Goal: Information Seeking & Learning: Learn about a topic

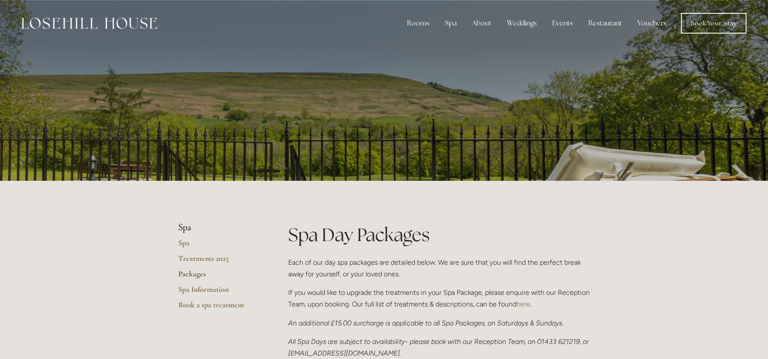
drag, startPoint x: 295, startPoint y: 262, endPoint x: 411, endPoint y: 280, distance: 117.6
click at [411, 280] on p "Each of our day spa packages are detailed below. We are sure that you will find…" at bounding box center [439, 268] width 302 height 23
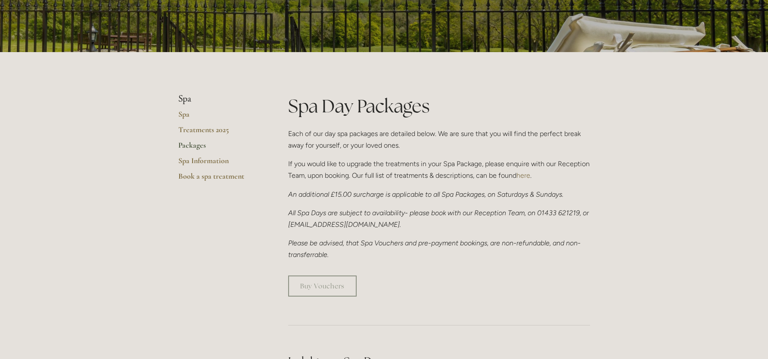
scroll to position [129, 0]
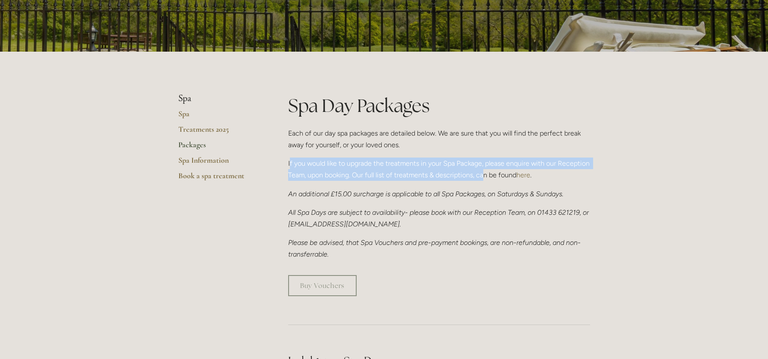
drag, startPoint x: 289, startPoint y: 163, endPoint x: 487, endPoint y: 176, distance: 197.7
click at [487, 176] on p "If you would like to upgrade the treatments in your Spa Package, please enquire…" at bounding box center [439, 169] width 302 height 23
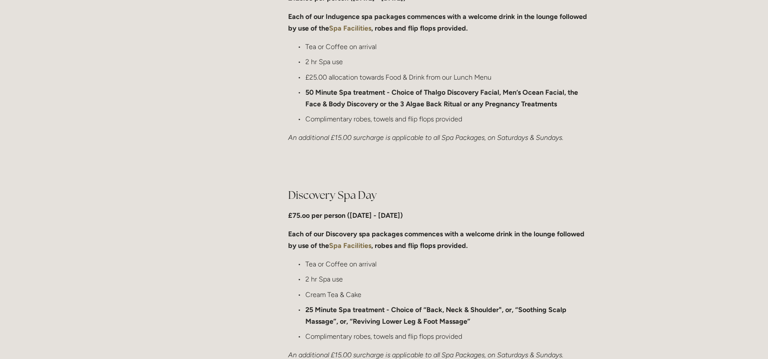
scroll to position [517, 0]
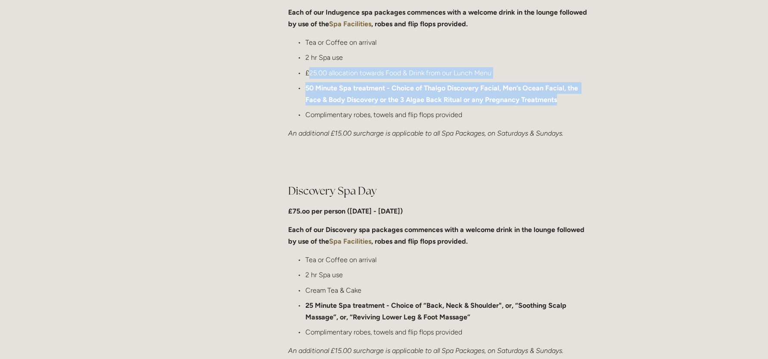
drag, startPoint x: 308, startPoint y: 72, endPoint x: 561, endPoint y: 99, distance: 254.7
click at [561, 99] on ul "Tea or Coffee on arrival 2 hr Spa use £25.00 allocation towards Food & Drink fr…" at bounding box center [439, 79] width 302 height 84
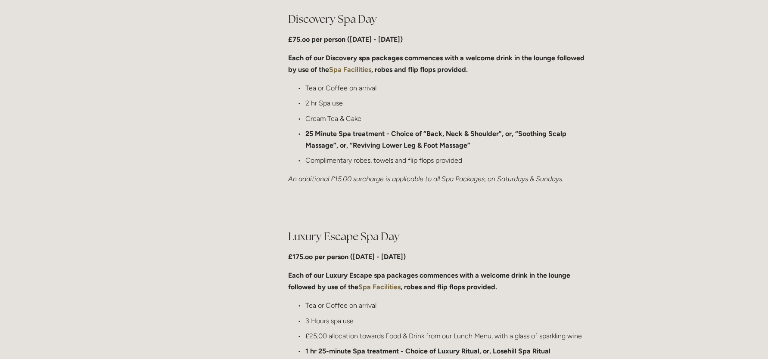
scroll to position [689, 0]
drag, startPoint x: 287, startPoint y: 236, endPoint x: 425, endPoint y: 230, distance: 137.5
click at [425, 230] on div "Luxury Escape Spa Day £175.oo per person (Monday - Friday) Each of our Luxury E…" at bounding box center [439, 309] width 317 height 177
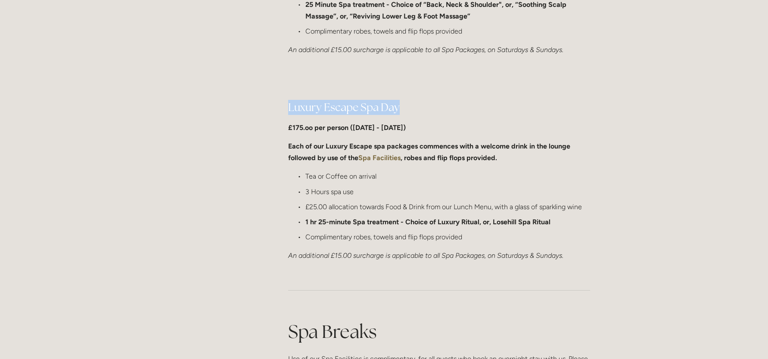
scroll to position [818, 0]
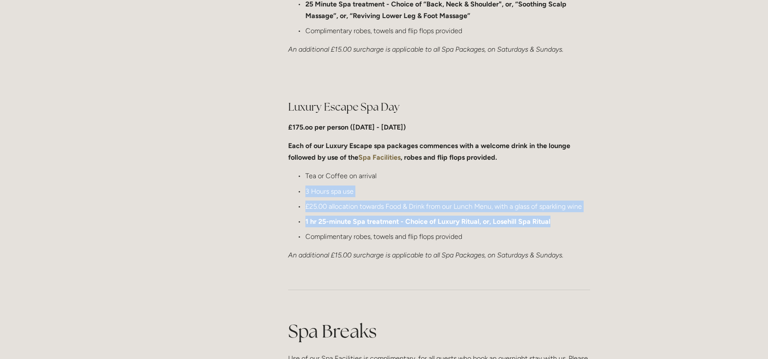
drag, startPoint x: 303, startPoint y: 191, endPoint x: 579, endPoint y: 222, distance: 277.8
click at [579, 222] on ul "Tea or Coffee on arrival 3 Hours spa use £25.00 allocation towards Food & Drink…" at bounding box center [439, 206] width 302 height 72
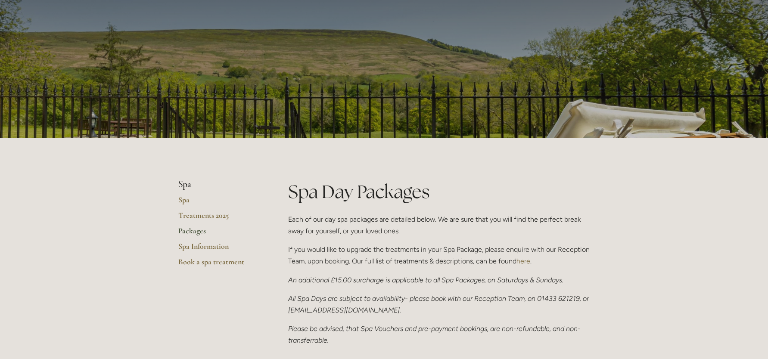
scroll to position [0, 0]
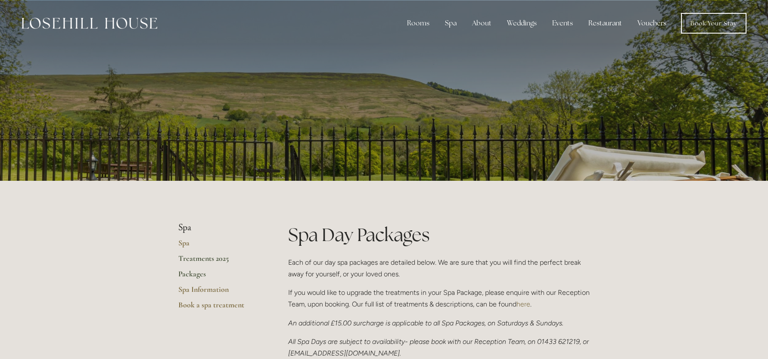
click at [196, 258] on link "Treatments 2025" at bounding box center [219, 262] width 82 height 16
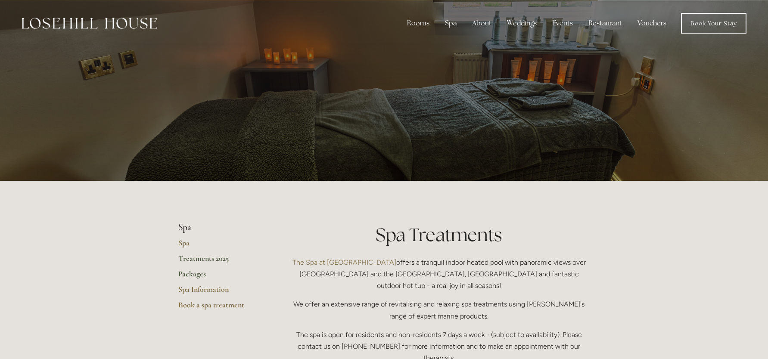
click at [192, 274] on link "Packages" at bounding box center [219, 277] width 82 height 16
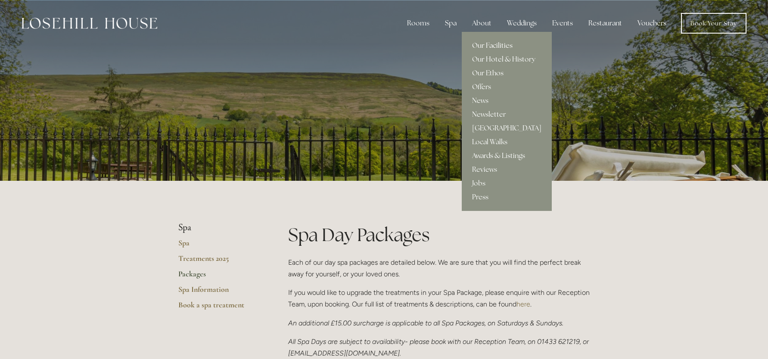
click at [490, 46] on link "Our Facilities" at bounding box center [507, 46] width 90 height 14
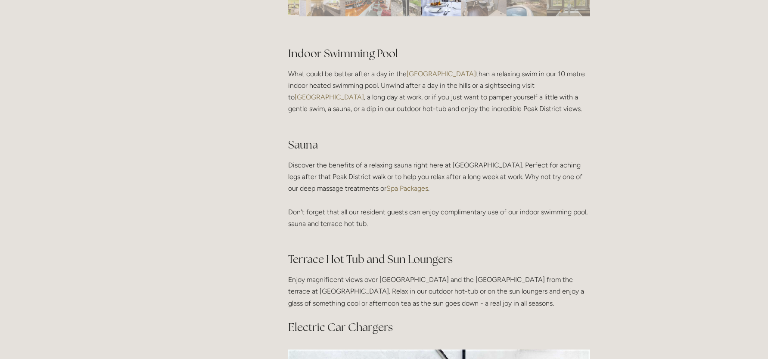
scroll to position [517, 0]
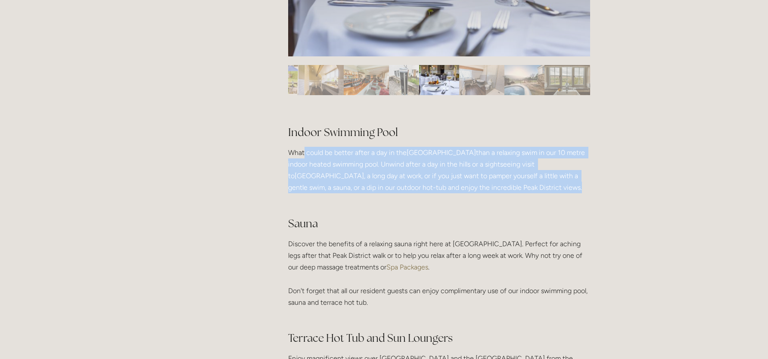
drag, startPoint x: 304, startPoint y: 152, endPoint x: 512, endPoint y: 184, distance: 210.4
click at [512, 184] on p "What could be better after a day in the [GEOGRAPHIC_DATA] than a relaxing swim …" at bounding box center [439, 176] width 302 height 59
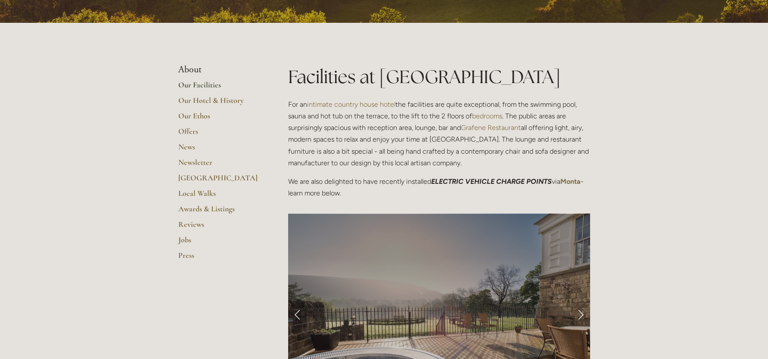
scroll to position [86, 0]
